Goal: Transaction & Acquisition: Book appointment/travel/reservation

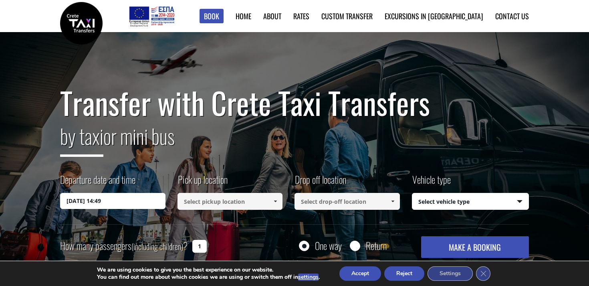
click at [98, 201] on input "[DATE] 14:49" at bounding box center [112, 201] width 105 height 16
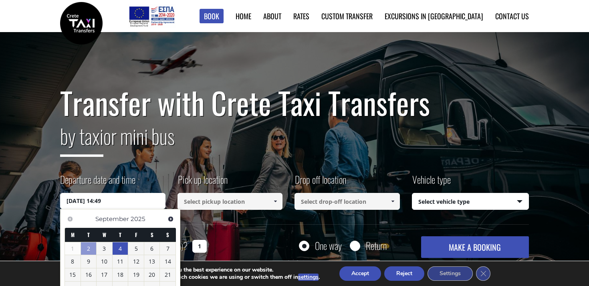
scroll to position [31, 0]
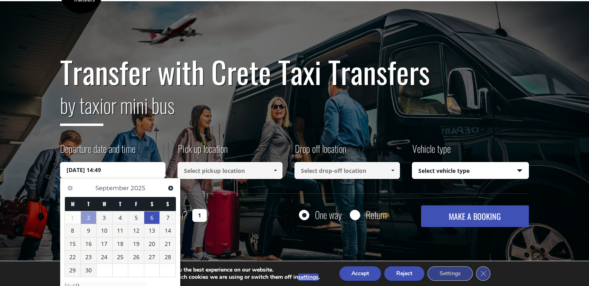
click at [150, 219] on link "6" at bounding box center [152, 217] width 16 height 13
type input "06/09/2025 00:00"
click at [151, 216] on link "6" at bounding box center [152, 218] width 16 height 13
click at [105, 170] on input "06/09/2025 00:00" at bounding box center [112, 170] width 105 height 16
click at [173, 188] on span "Next" at bounding box center [171, 188] width 6 height 6
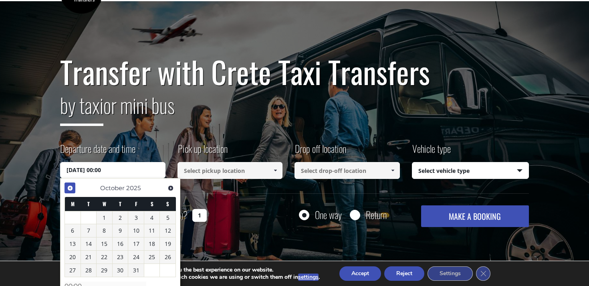
click at [67, 188] on span "Previous" at bounding box center [70, 188] width 6 height 6
click at [151, 216] on link "6" at bounding box center [152, 218] width 16 height 13
click at [218, 204] on div "Transfer with Crete Taxi Transfers by taxi or mini bus Departure date and time …" at bounding box center [294, 141] width 469 height 172
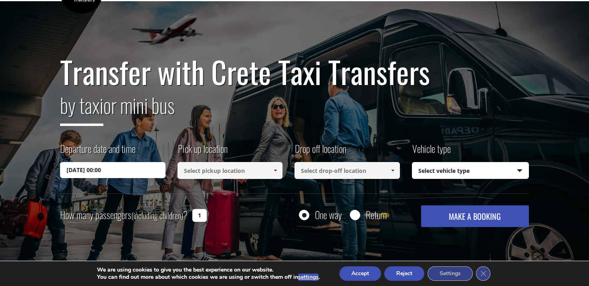
click at [278, 168] on span at bounding box center [275, 170] width 6 height 6
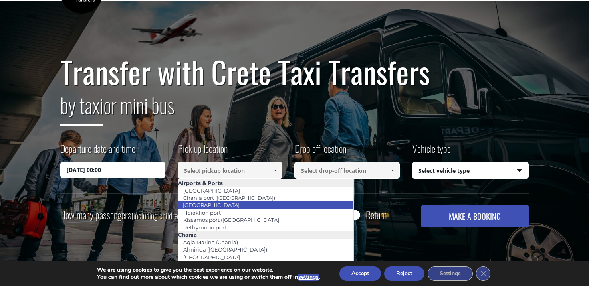
click at [248, 206] on li "[GEOGRAPHIC_DATA]" at bounding box center [266, 204] width 176 height 7
type input "[GEOGRAPHIC_DATA]"
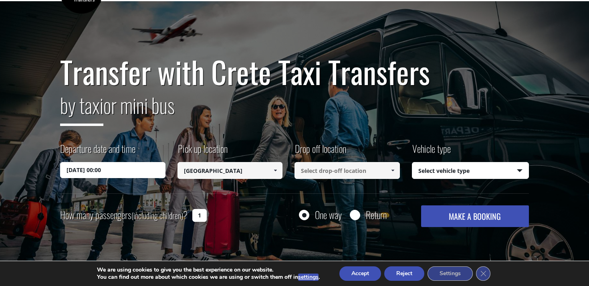
click at [345, 175] on input at bounding box center [347, 170] width 105 height 17
click at [393, 172] on span at bounding box center [393, 170] width 6 height 6
type input "out of the blue"
click at [355, 212] on input "Return" at bounding box center [355, 215] width 10 height 10
radio input "true"
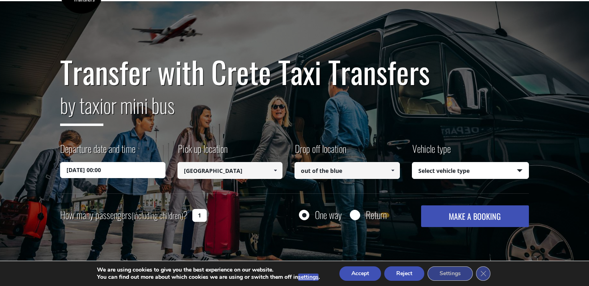
type input "out of the blue"
type input "[GEOGRAPHIC_DATA]"
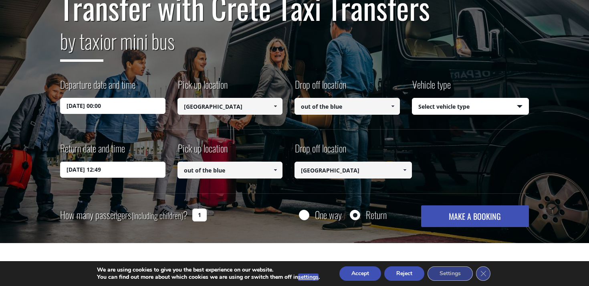
scroll to position [124, 0]
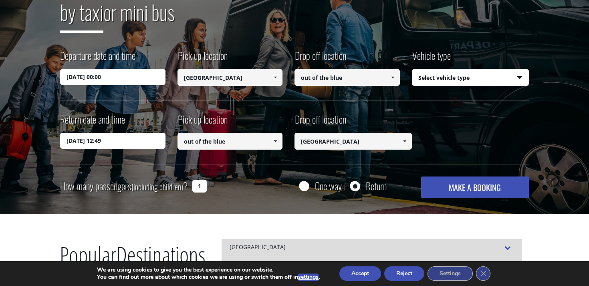
click at [390, 79] on span at bounding box center [393, 77] width 6 height 6
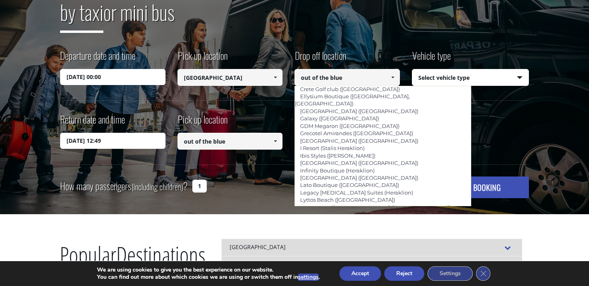
scroll to position [872, 0]
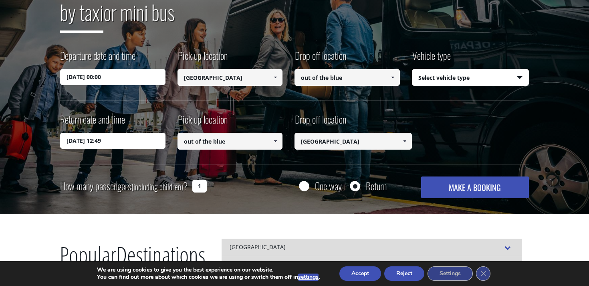
click at [394, 77] on span at bounding box center [393, 77] width 6 height 6
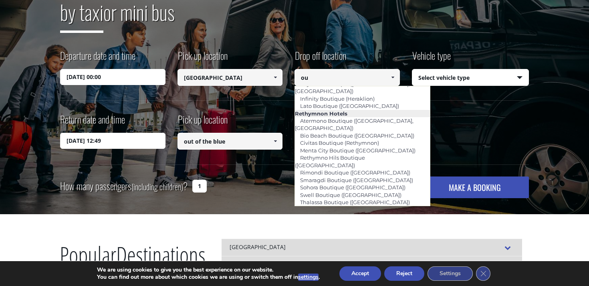
scroll to position [28, 0]
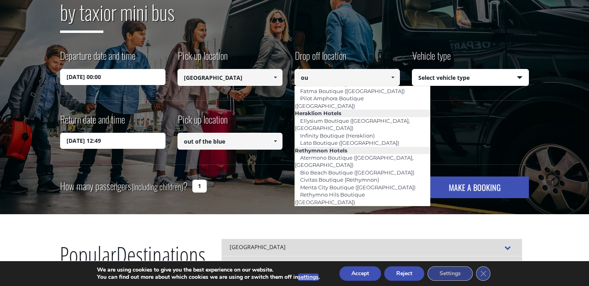
type input "o"
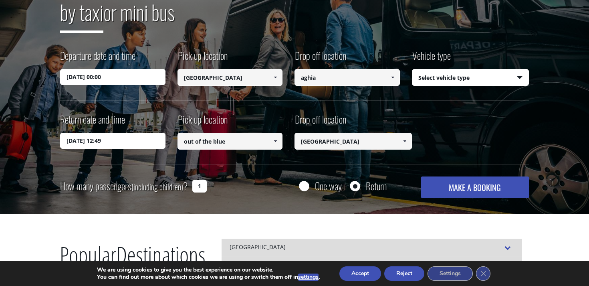
click at [394, 78] on span at bounding box center [393, 77] width 6 height 6
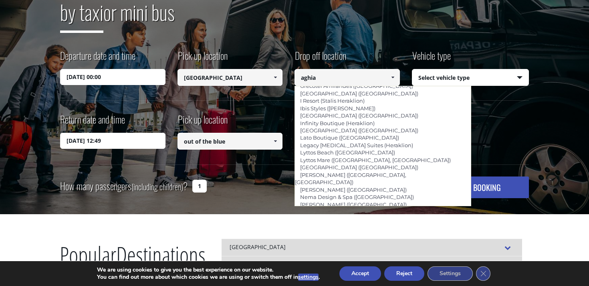
scroll to position [924, 0]
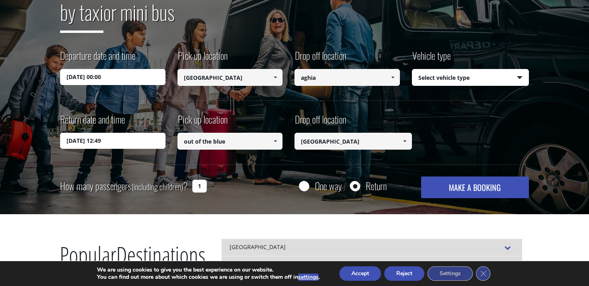
click at [394, 76] on span at bounding box center [393, 77] width 6 height 6
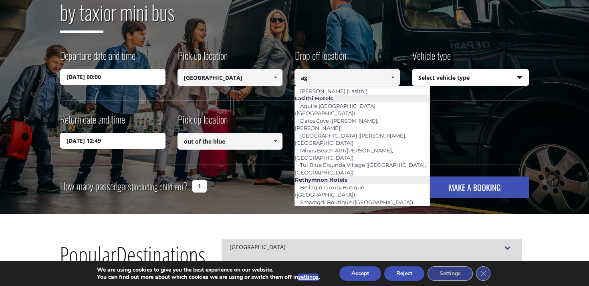
scroll to position [87, 0]
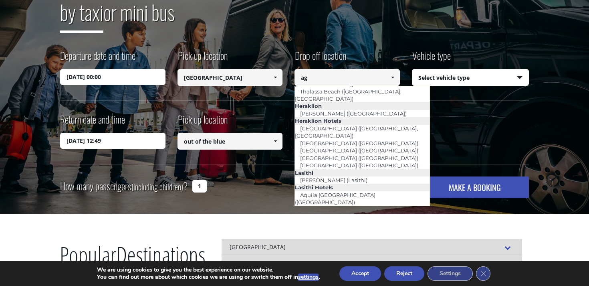
type input "a"
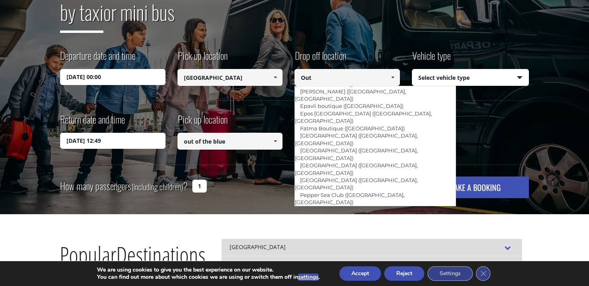
scroll to position [28, 0]
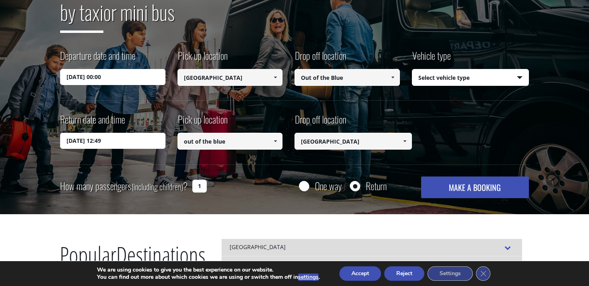
type input "Out of the Blue"
click at [200, 184] on input "1" at bounding box center [199, 186] width 14 height 13
type input "2"
click at [115, 76] on input "06/09/2025 00:00" at bounding box center [112, 77] width 105 height 16
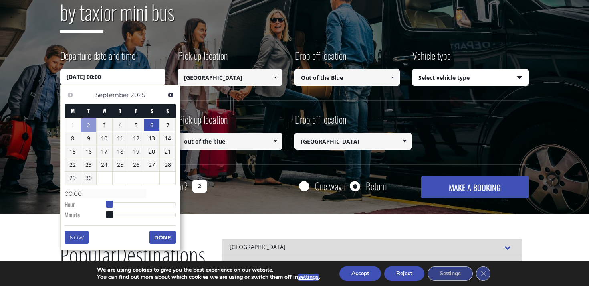
type input "06/09/2025 01:00"
type input "01:00"
type input "06/09/2025 03:00"
type input "03:00"
type input "06/09/2025 04:00"
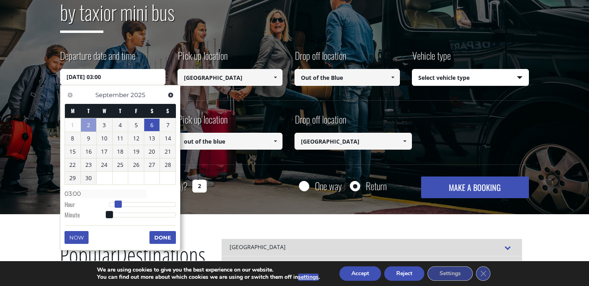
type input "04:00"
type input "06/09/2025 05:00"
type input "05:00"
type input "06/09/2025 06:00"
type input "06:00"
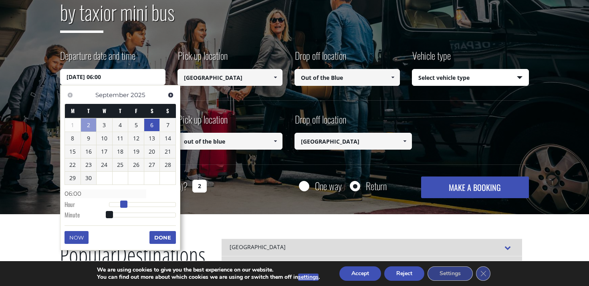
type input "06/09/2025 07:00"
type input "07:00"
type input "06/09/2025 08:00"
type input "08:00"
type input "06/09/2025 09:00"
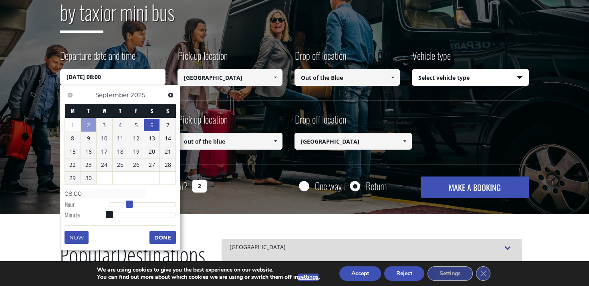
type input "09:00"
type input "06/09/2025 10:00"
type input "10:00"
type input "06/09/2025 11:00"
type input "11:00"
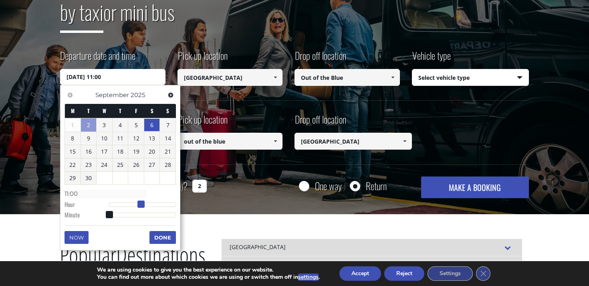
type input "06/09/2025 12:00"
type input "12:00"
type input "06/09/2025 13:00"
type input "13:00"
type input "06/09/2025 14:00"
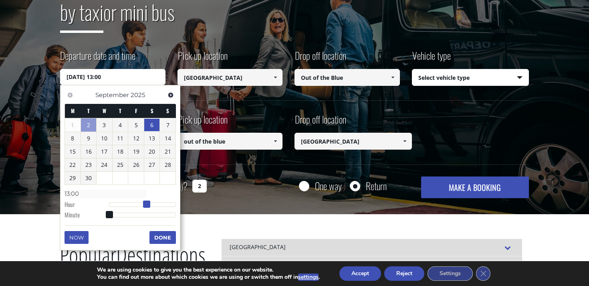
type input "14:00"
type input "06/09/2025 15:00"
type input "15:00"
drag, startPoint x: 111, startPoint y: 204, endPoint x: 153, endPoint y: 208, distance: 42.6
click at [153, 208] on span at bounding box center [152, 203] width 7 height 7
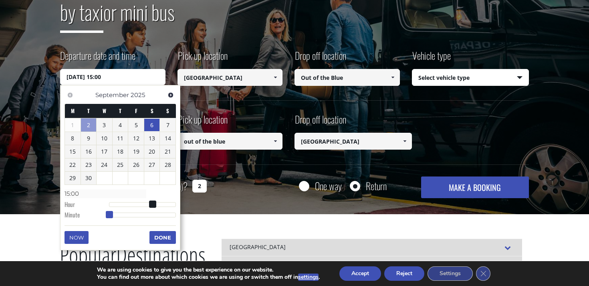
type input "06/09/2025 15:01"
type input "15:01"
type input "06/09/2025 15:02"
type input "15:02"
type input "06/09/2025 15:04"
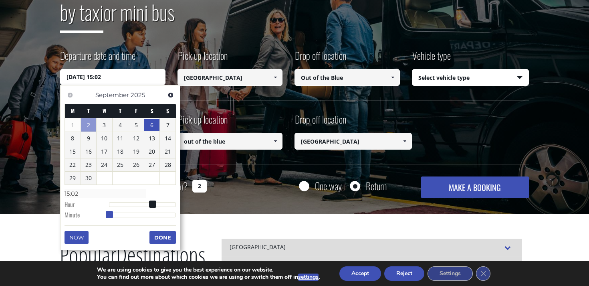
type input "15:04"
type input "06/09/2025 15:06"
type input "15:06"
type input "06/09/2025 15:07"
type input "15:07"
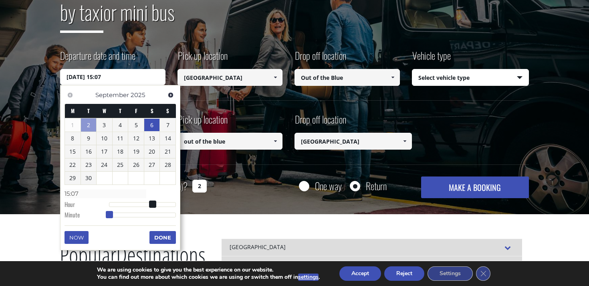
type input "06/09/2025 15:08"
type input "15:08"
type input "06/09/2025 15:09"
type input "15:09"
type input "06/09/2025 15:10"
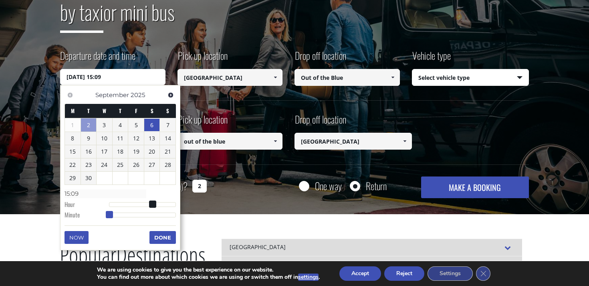
type input "15:10"
type input "06/09/2025 15:11"
type input "15:11"
type input "06/09/2025 15:12"
type input "15:12"
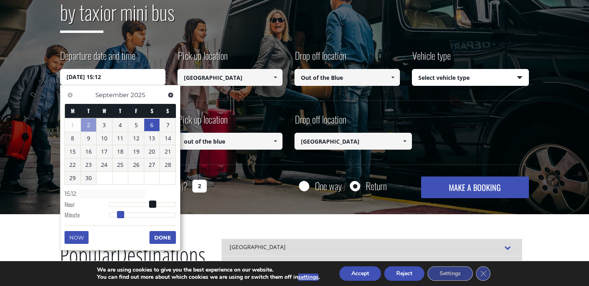
type input "06/09/2025 15:13"
type input "15:13"
type input "06/09/2025 15:14"
type input "15:14"
type input "06/09/2025 15:15"
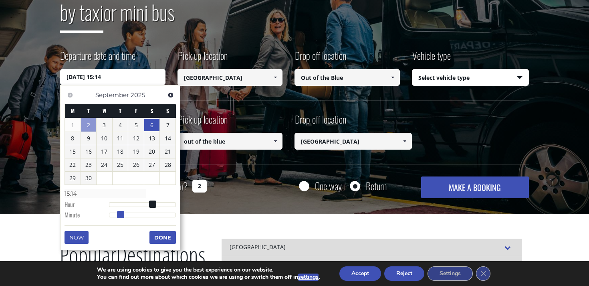
type input "15:15"
type input "06/09/2025 15:16"
type input "15:16"
type input "06/09/2025 15:17"
type input "15:17"
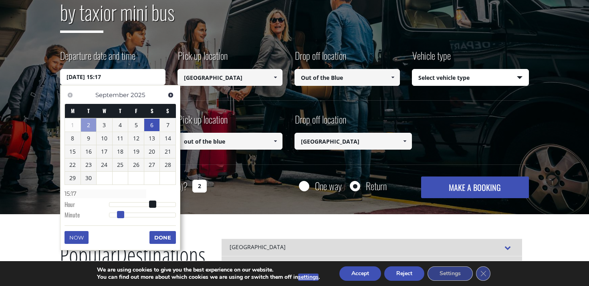
type input "06/09/2025 15:18"
type input "15:18"
type input "06/09/2025 15:19"
type input "15:19"
type input "06/09/2025 15:20"
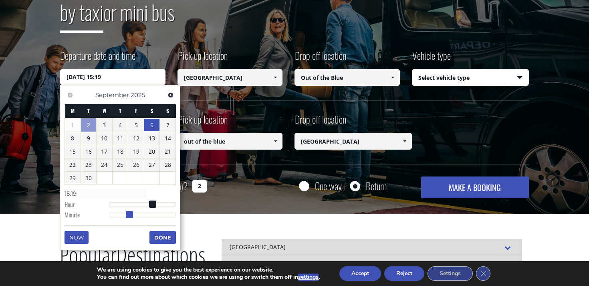
type input "15:20"
type input "06/09/2025 15:21"
type input "15:21"
type input "06/09/2025 15:22"
type input "15:22"
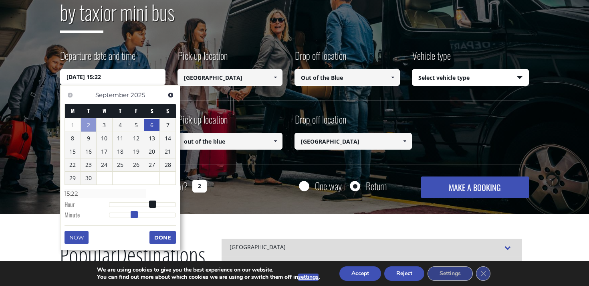
type input "06/09/2025 15:23"
type input "15:23"
type input "06/09/2025 15:24"
type input "15:24"
type input "06/09/2025 15:25"
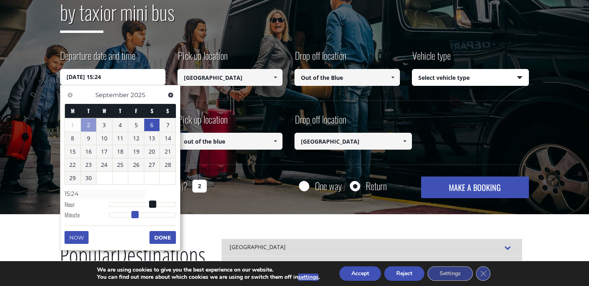
type input "15:25"
type input "06/09/2025 15:26"
type input "15:26"
type input "06/09/2025 15:27"
type input "15:27"
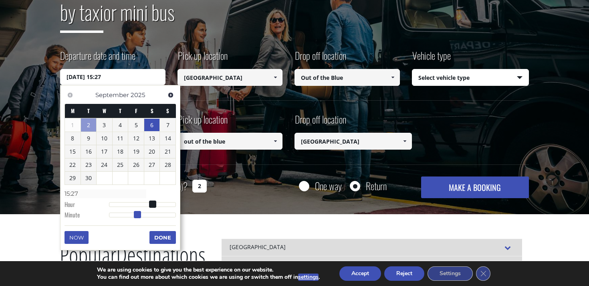
type input "06/09/2025 15:28"
type input "15:28"
type input "06/09/2025 15:29"
type input "15:29"
drag, startPoint x: 108, startPoint y: 215, endPoint x: 140, endPoint y: 220, distance: 32.8
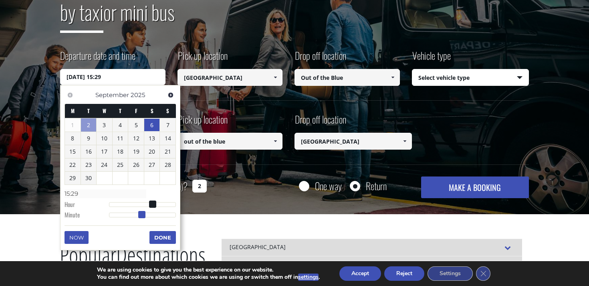
click at [140, 220] on dl "Time 15:29 Hour Minute Second Millisecond Microsecond Time Zone -1200 -1100 -10…" at bounding box center [120, 204] width 111 height 34
click at [141, 220] on dl "Time 15:29 Hour Minute Second Millisecond Microsecond Time Zone -1200 -1100 -10…" at bounding box center [120, 204] width 111 height 34
click at [141, 216] on span at bounding box center [141, 214] width 7 height 7
type input "06/09/2025 15:30"
type input "15:30"
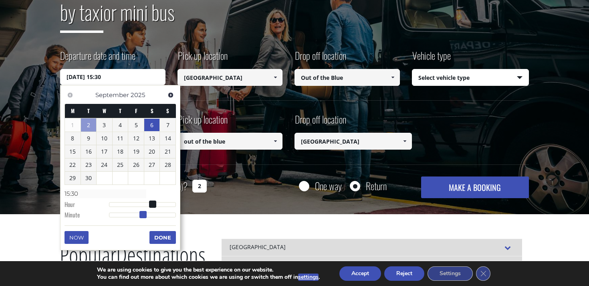
click at [142, 216] on span at bounding box center [142, 214] width 7 height 7
click at [157, 236] on button "Done" at bounding box center [162, 237] width 26 height 13
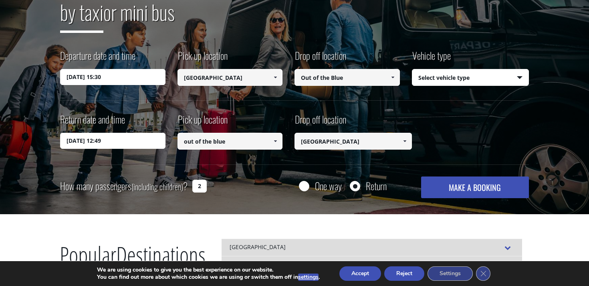
click at [119, 140] on input "03/09/2025 12:49" at bounding box center [112, 141] width 105 height 16
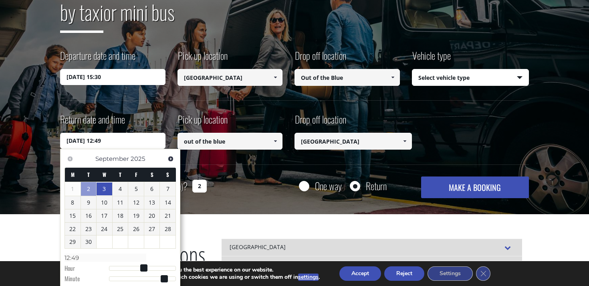
click at [119, 140] on input "03/09/2025 12:49" at bounding box center [112, 141] width 105 height 16
click at [157, 202] on link "13" at bounding box center [152, 202] width 16 height 13
type input "13/09/2025 12:48"
type input "12:48"
type input "13/09/2025 12:46"
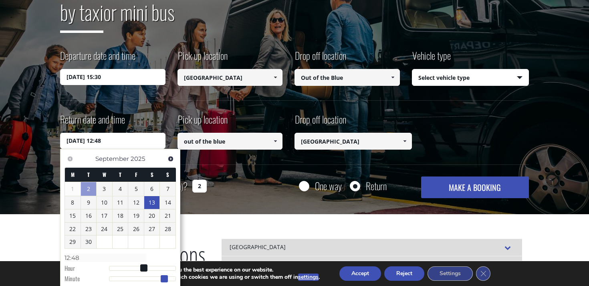
type input "12:46"
type input "13/09/2025 12:45"
type input "12:45"
type input "13/09/2025 12:42"
type input "12:42"
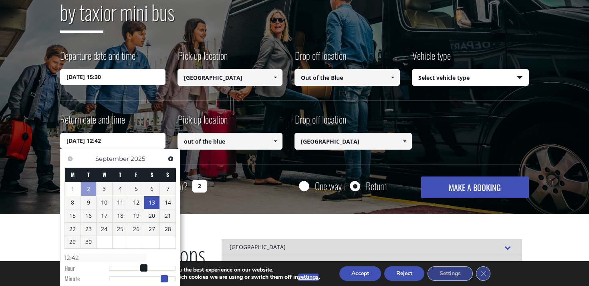
type input "13/09/2025 12:39"
type input "12:39"
type input "13/09/2025 12:35"
type input "12:35"
type input "13/09/2025 12:31"
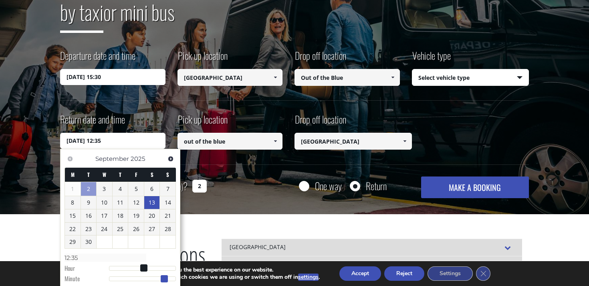
type input "12:31"
type input "13/09/2025 12:27"
type input "12:27"
type input "13/09/2025 12:22"
type input "12:22"
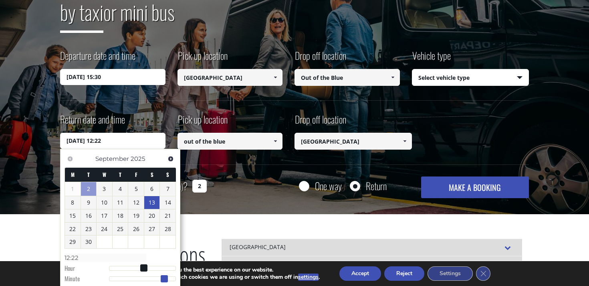
type input "13/09/2025 12:18"
type input "12:18"
type input "13/09/2025 12:14"
type input "12:14"
type input "13/09/2025 12:11"
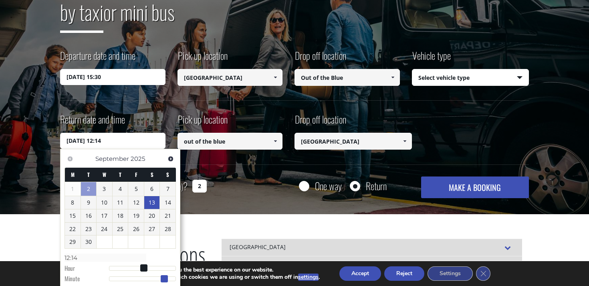
type input "12:11"
type input "13/09/2025 12:09"
type input "12:09"
type input "13/09/2025 12:06"
type input "12:06"
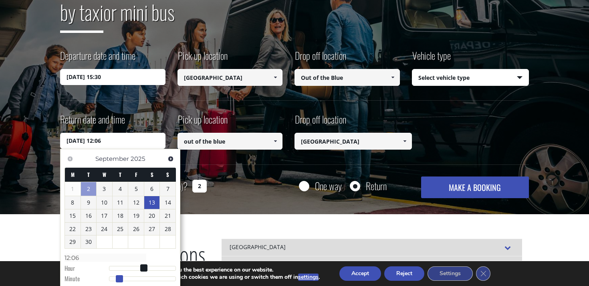
type input "13/09/2025 12:05"
type input "12:05"
type input "13/09/2025 12:03"
type input "12:03"
type input "13/09/2025 12:02"
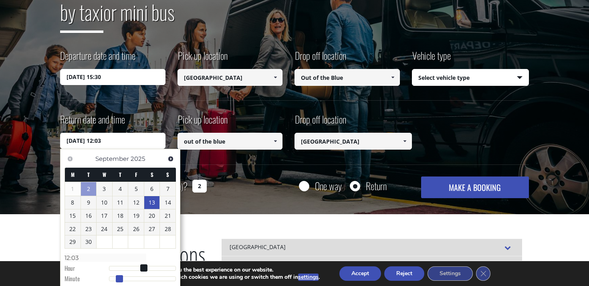
type input "12:02"
type input "13/09/2025 12:00"
type input "12:00"
drag, startPoint x: 166, startPoint y: 281, endPoint x: 100, endPoint y: 277, distance: 66.2
click at [100, 277] on dl "Time 12:00 Hour Minute Second Millisecond Microsecond Time Zone -1200 -1100 -10…" at bounding box center [120, 268] width 111 height 34
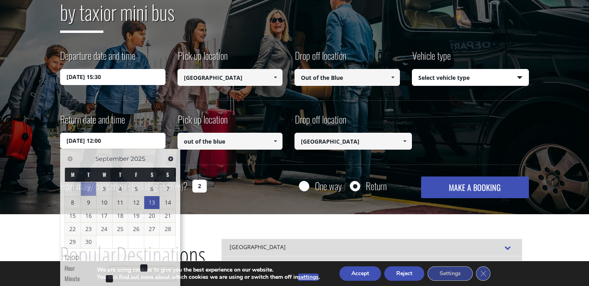
click at [229, 186] on div "How many passengers (including children) ? 2 One way Return MAKE A BOOKING Plea…" at bounding box center [294, 187] width 469 height 22
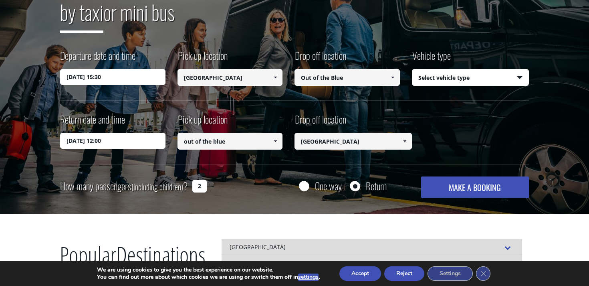
click at [475, 187] on button "MAKE A BOOKING" at bounding box center [475, 187] width 108 height 22
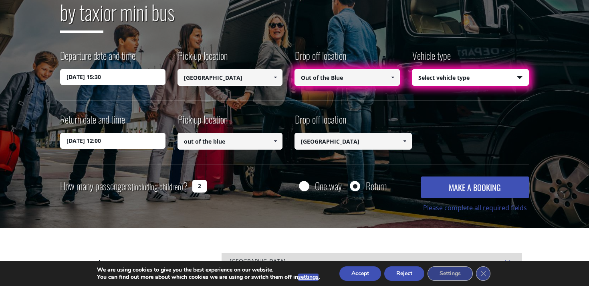
click at [442, 76] on select "Select vehicle type Taxi (4 passengers) Mercedes E Class Mini Van (7 passengers…" at bounding box center [470, 77] width 117 height 17
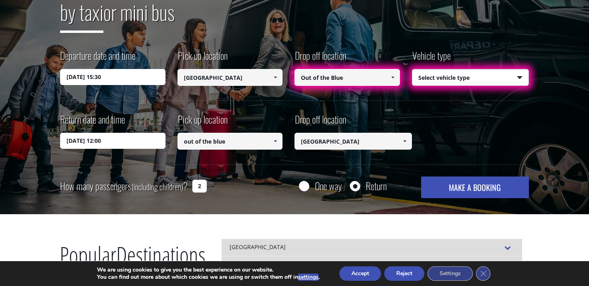
select select "540"
click at [412, 69] on select "Select vehicle type Taxi (4 passengers) Mercedes E Class Mini Van (7 passengers…" at bounding box center [470, 77] width 117 height 17
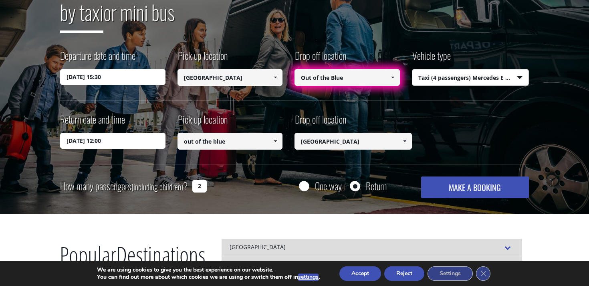
click at [393, 76] on span at bounding box center [393, 77] width 6 height 6
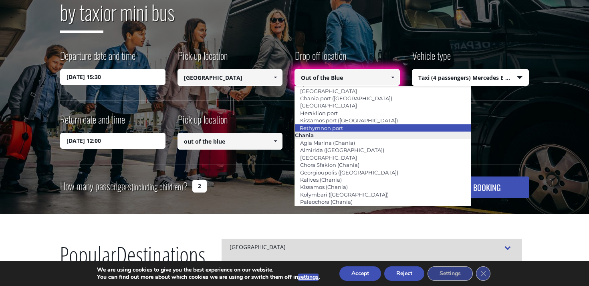
scroll to position [0, 0]
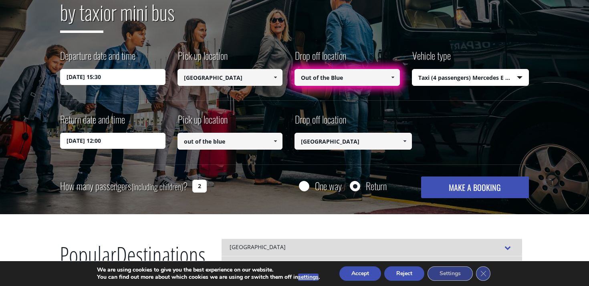
drag, startPoint x: 355, startPoint y: 75, endPoint x: 288, endPoint y: 71, distance: 67.8
click at [287, 70] on div "Departure date and time 06/09/2025 15:30 Pick up location Select pickup locatio…" at bounding box center [294, 74] width 469 height 52
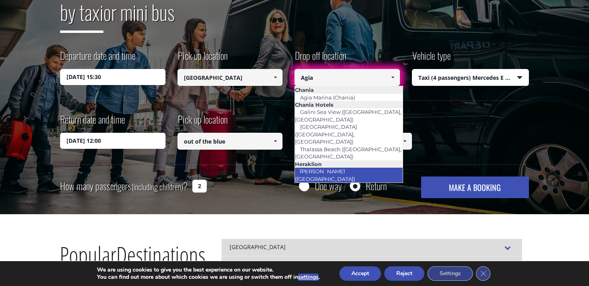
click at [327, 166] on link "[PERSON_NAME] ([GEOGRAPHIC_DATA])" at bounding box center [328, 175] width 66 height 18
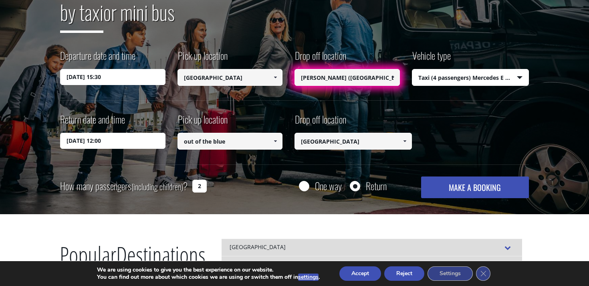
type input "[PERSON_NAME] ([GEOGRAPHIC_DATA])"
click at [235, 141] on input "[PERSON_NAME] ([GEOGRAPHIC_DATA])" at bounding box center [230, 141] width 105 height 17
click at [459, 185] on button "MAKE A BOOKING" at bounding box center [475, 187] width 108 height 22
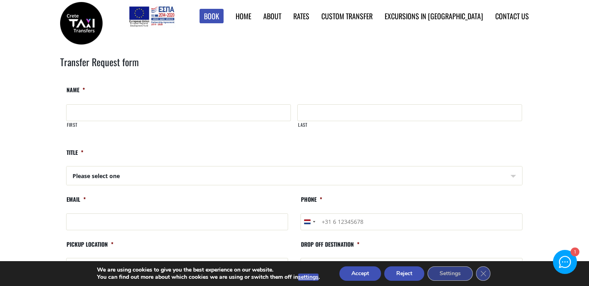
click at [188, 112] on input "First" at bounding box center [178, 112] width 225 height 17
type input "[PERSON_NAME]"
type input "Gagula"
type input "[PERSON_NAME][EMAIL_ADDRESS][DOMAIN_NAME]"
type input "[PHONE_NUMBER]"
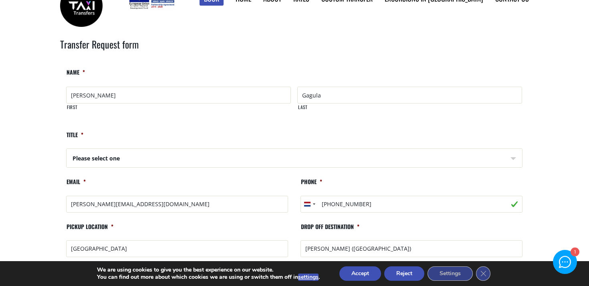
scroll to position [27, 0]
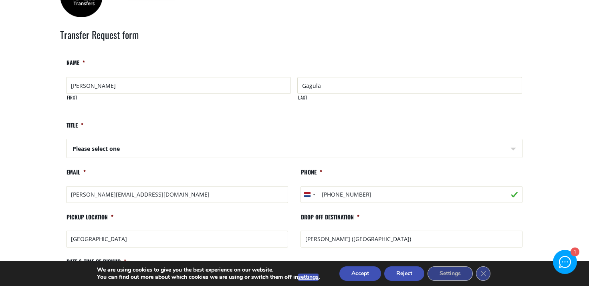
click at [160, 156] on select "Please select one Mr Mrs" at bounding box center [295, 148] width 456 height 19
select select "Mr"
click at [67, 139] on select "Please select one Mr Mrs" at bounding box center [295, 148] width 456 height 19
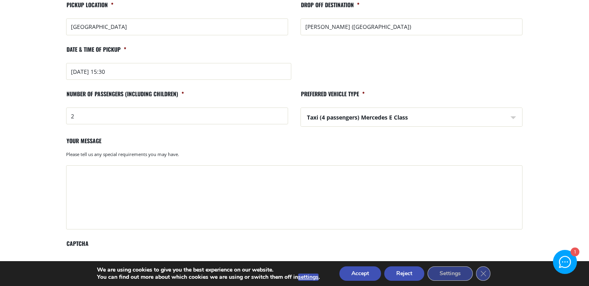
scroll to position [240, 0]
click at [103, 180] on textarea "Your message" at bounding box center [294, 197] width 456 height 64
paste textarea "Aghia Pelaghia 71500 Heraklion [GEOGRAPHIC_DATA] - [GEOGRAPHIC_DATA]"
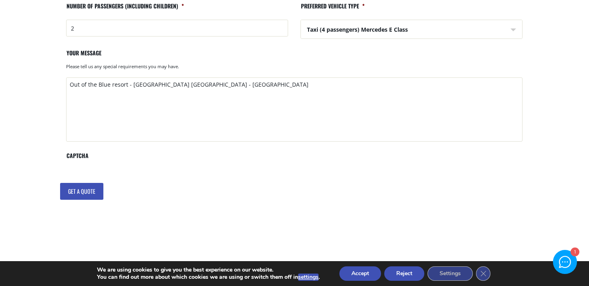
scroll to position [328, 0]
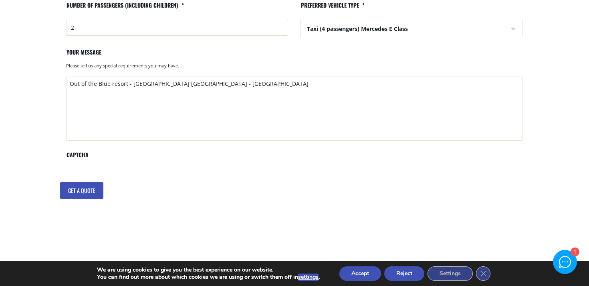
type textarea "Out of the Blue resort - [GEOGRAPHIC_DATA] [GEOGRAPHIC_DATA] - [GEOGRAPHIC_DATA]"
click at [91, 193] on input "Get a quote" at bounding box center [81, 190] width 43 height 17
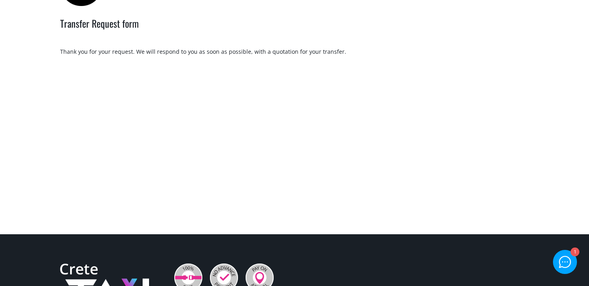
scroll to position [40, 0]
